Goal: Task Accomplishment & Management: Use online tool/utility

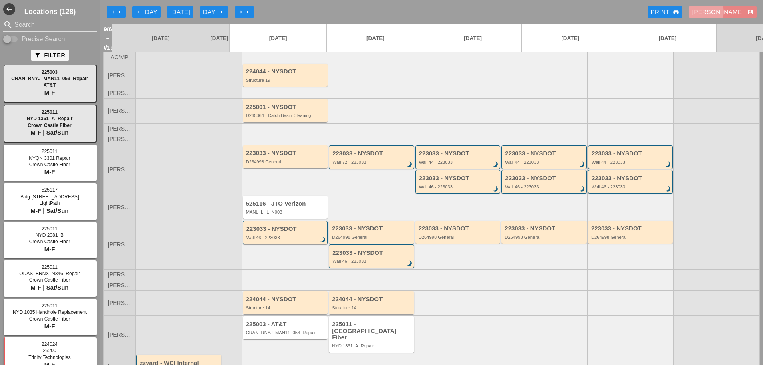
click at [736, 10] on div "Enrico account_box" at bounding box center [722, 12] width 61 height 9
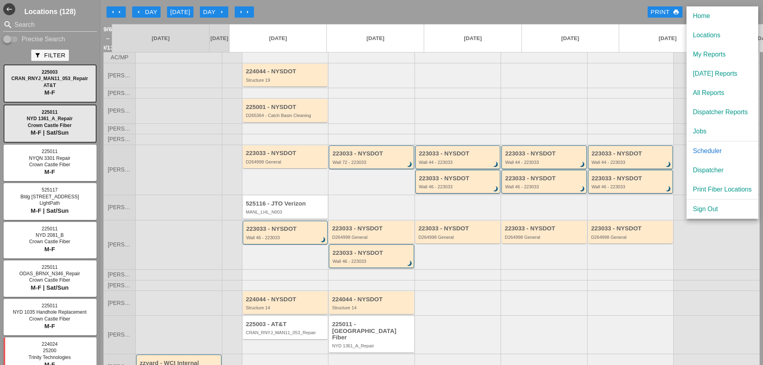
click at [718, 169] on div "Dispatcher" at bounding box center [722, 170] width 59 height 10
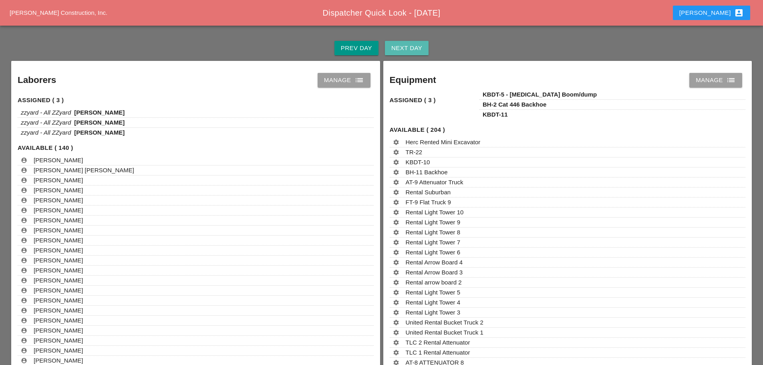
click at [401, 45] on div "Next Day" at bounding box center [406, 48] width 31 height 9
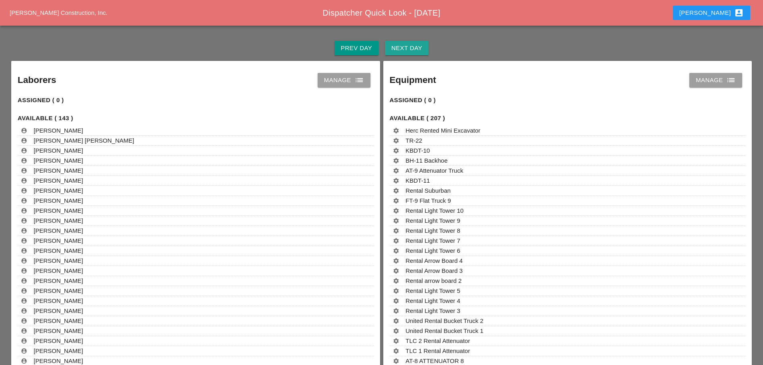
click at [401, 45] on div "Next Day" at bounding box center [406, 48] width 31 height 9
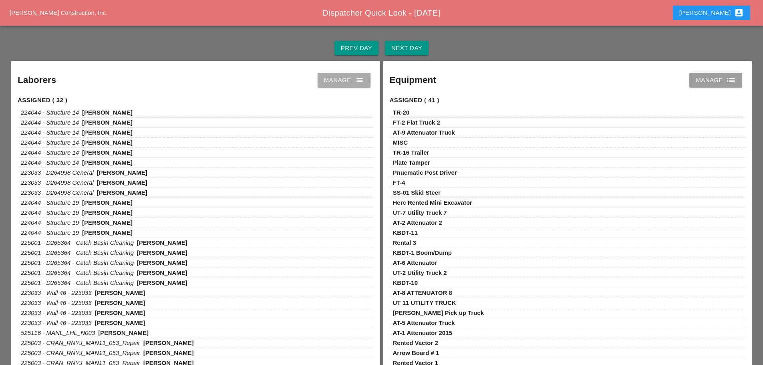
click at [362, 79] on icon "list" at bounding box center [359, 80] width 10 height 10
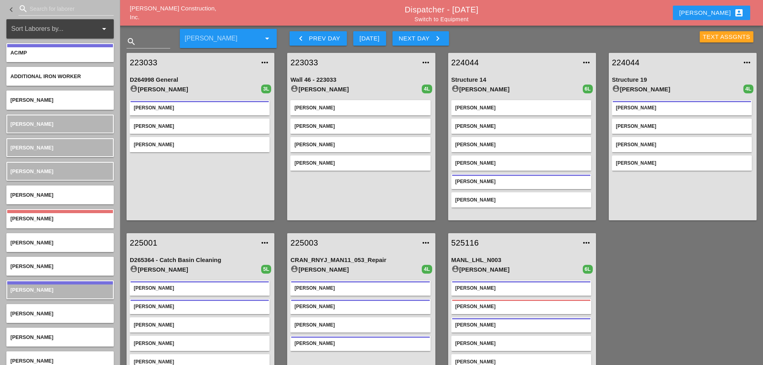
click at [713, 38] on div "Text Assgnts" at bounding box center [727, 36] width 48 height 9
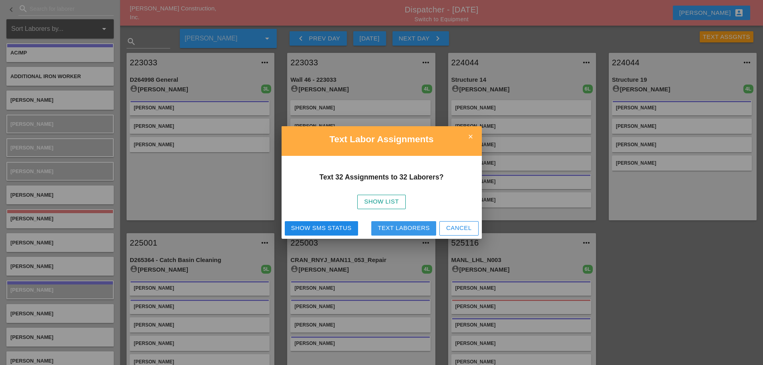
click at [418, 227] on div "Text Laborers" at bounding box center [404, 228] width 52 height 9
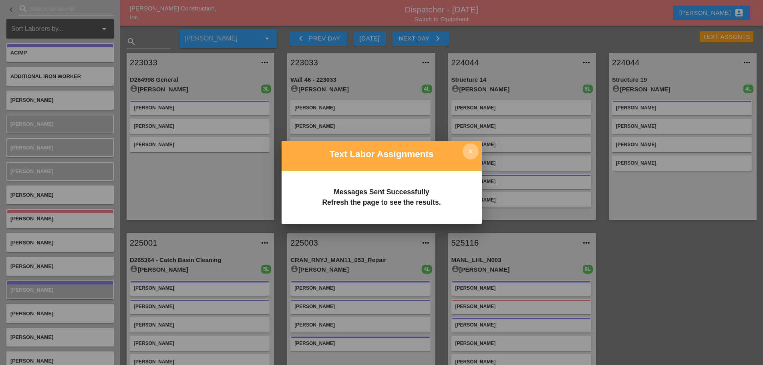
drag, startPoint x: 469, startPoint y: 149, endPoint x: 465, endPoint y: 141, distance: 8.2
click at [470, 149] on icon "close" at bounding box center [471, 151] width 16 height 16
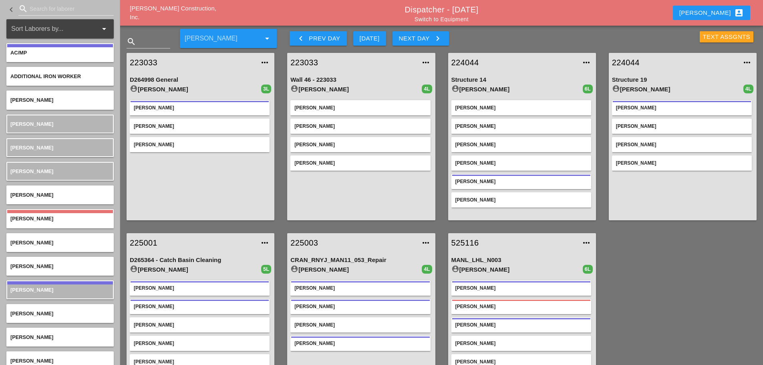
click at [705, 33] on div "Text Assgnts" at bounding box center [727, 36] width 48 height 9
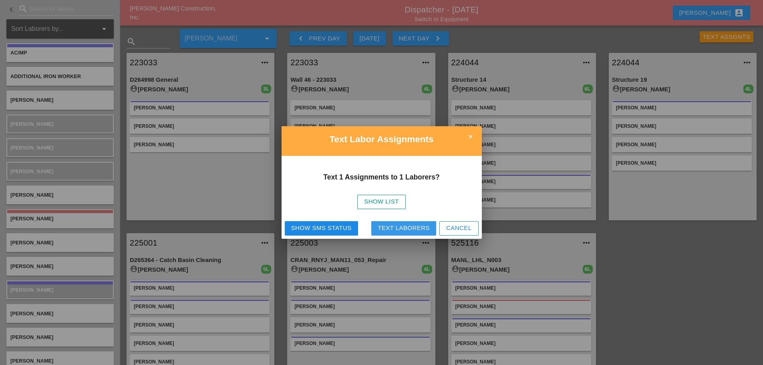
click at [402, 227] on div "Text Laborers" at bounding box center [404, 228] width 52 height 9
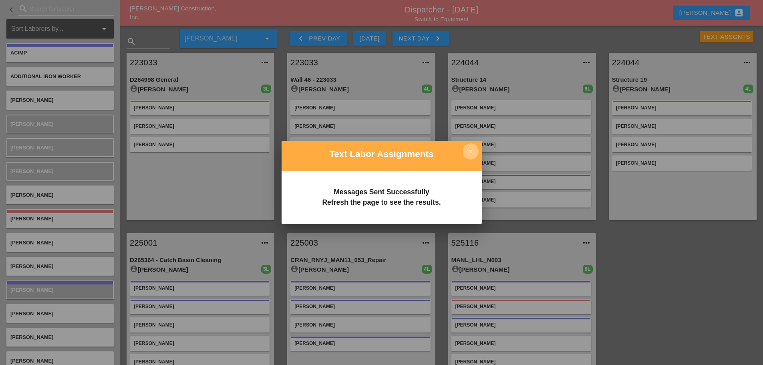
click at [467, 152] on icon "close" at bounding box center [471, 151] width 16 height 16
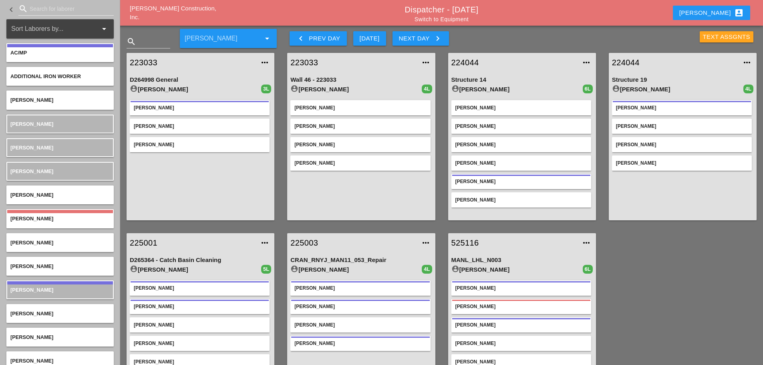
click at [708, 38] on div "Text Assgnts" at bounding box center [727, 36] width 48 height 9
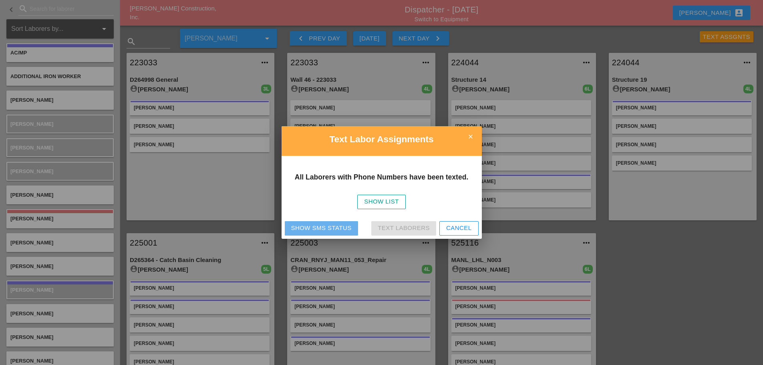
click at [323, 228] on div "Show SMS Status" at bounding box center [321, 228] width 60 height 9
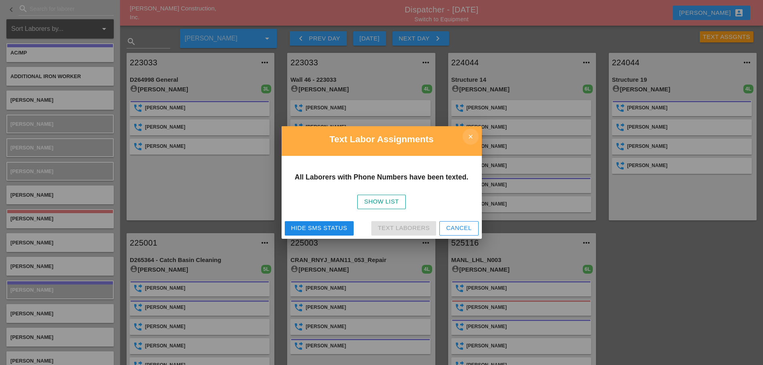
click at [469, 138] on icon "close" at bounding box center [471, 137] width 16 height 16
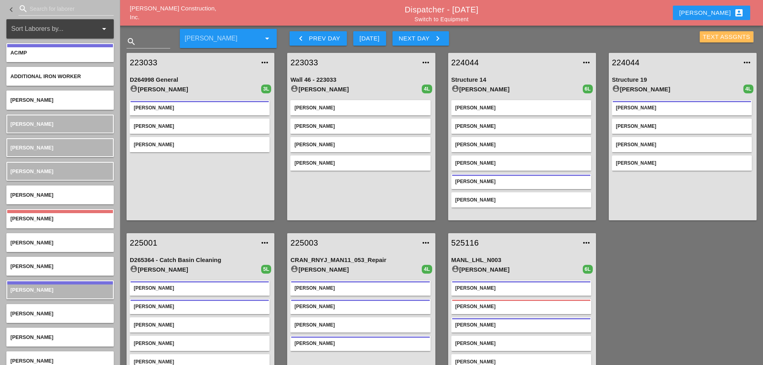
click at [711, 32] on div "Text Assgnts" at bounding box center [727, 36] width 48 height 9
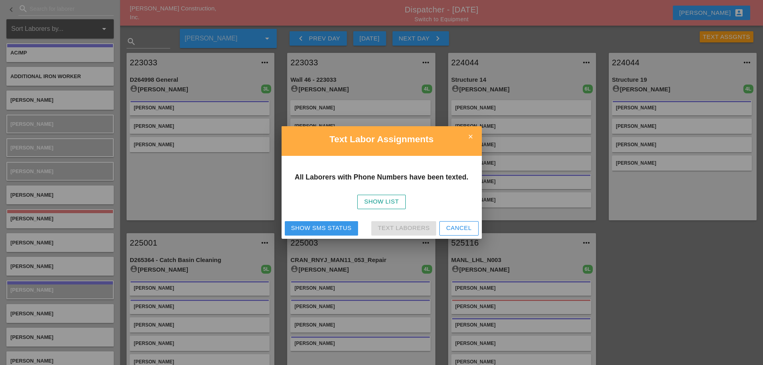
click at [308, 224] on div "Show SMS Status" at bounding box center [321, 228] width 60 height 9
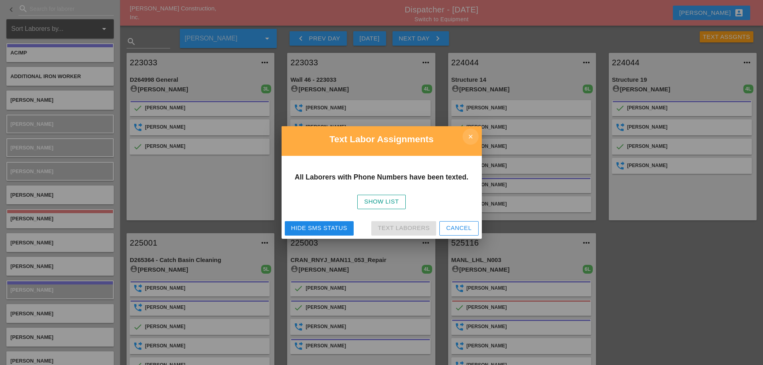
click at [466, 138] on icon "close" at bounding box center [471, 137] width 16 height 16
